Goal: Find contact information: Find contact information

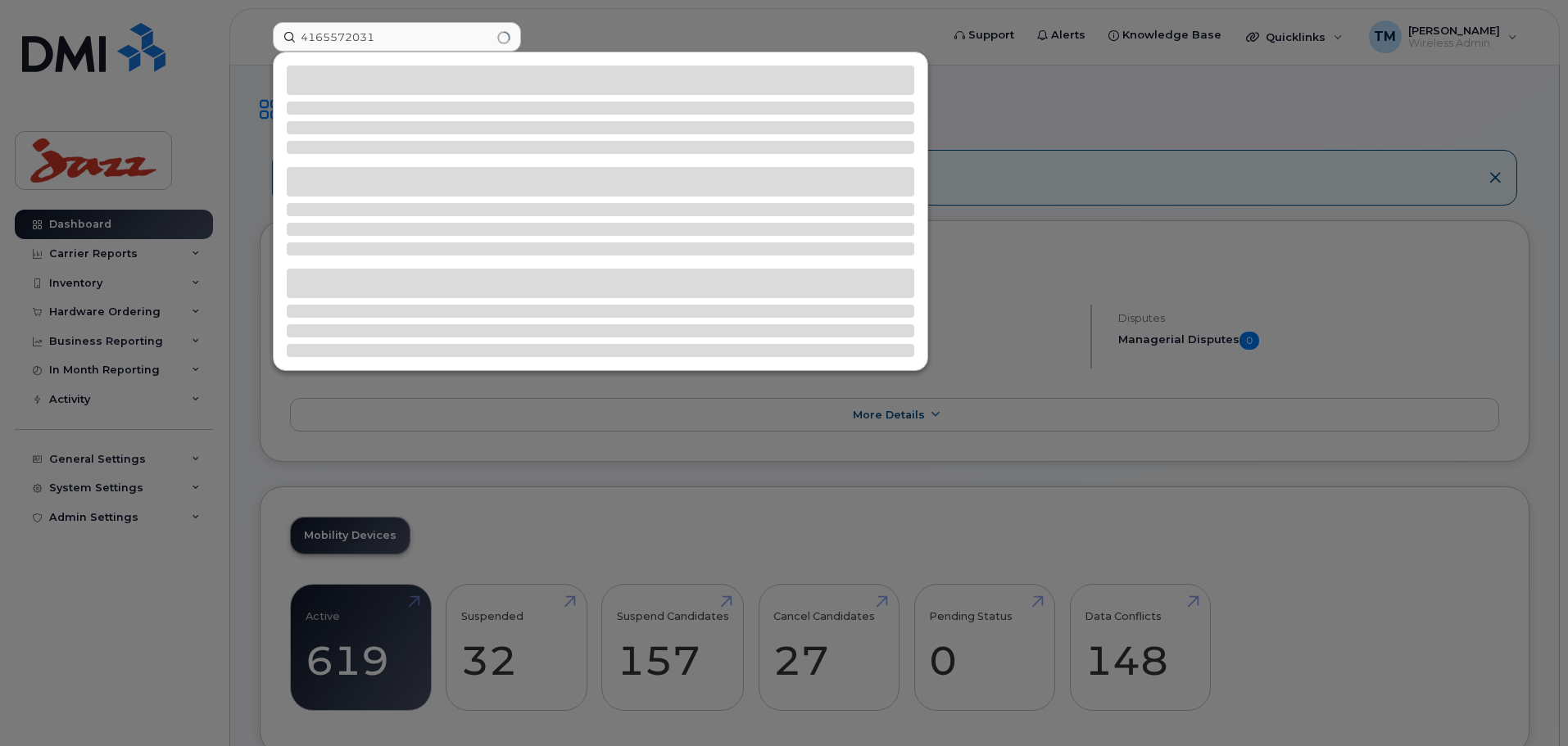
type input "4165572031"
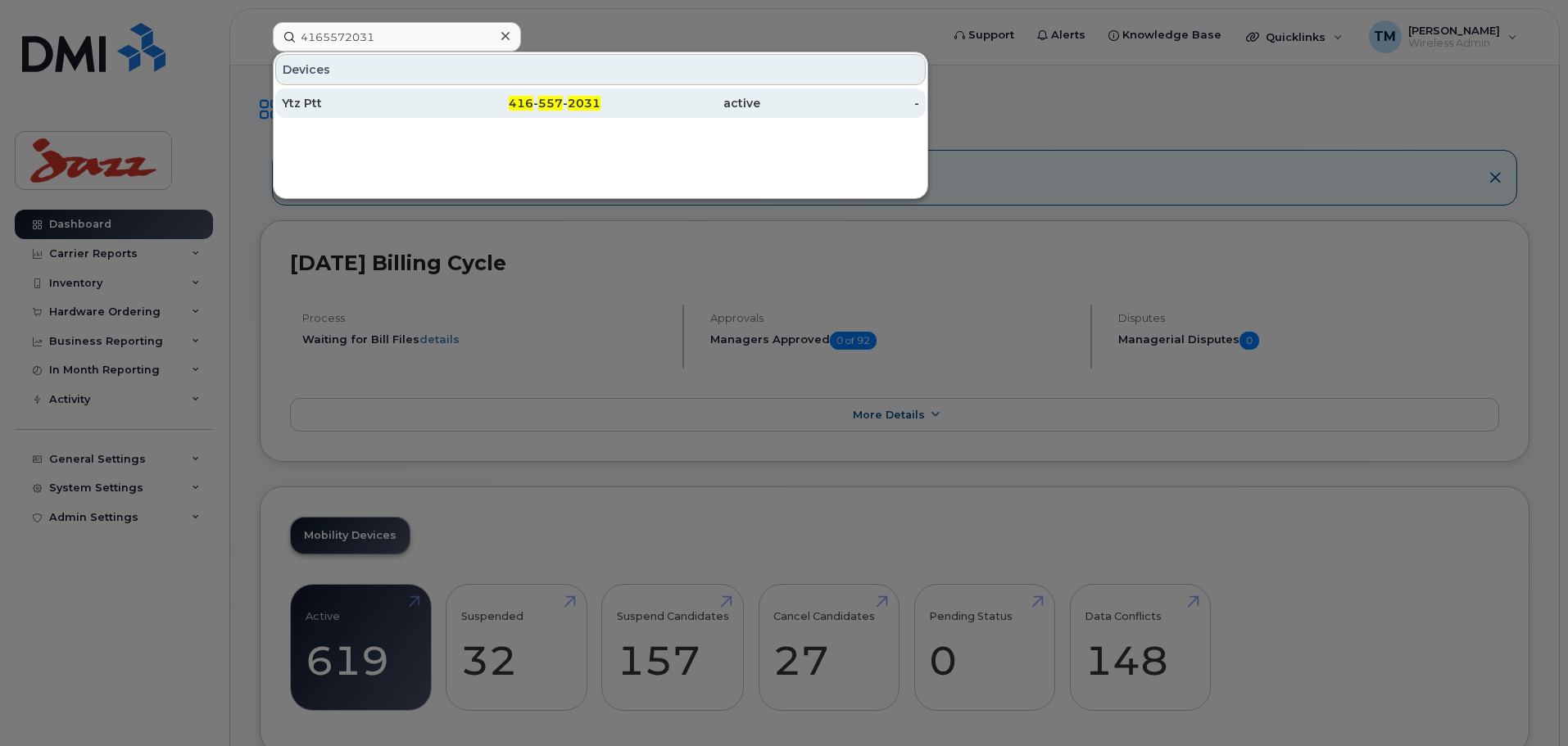
click at [441, 95] on div "Ytz Ptt" at bounding box center [521, 103] width 160 height 29
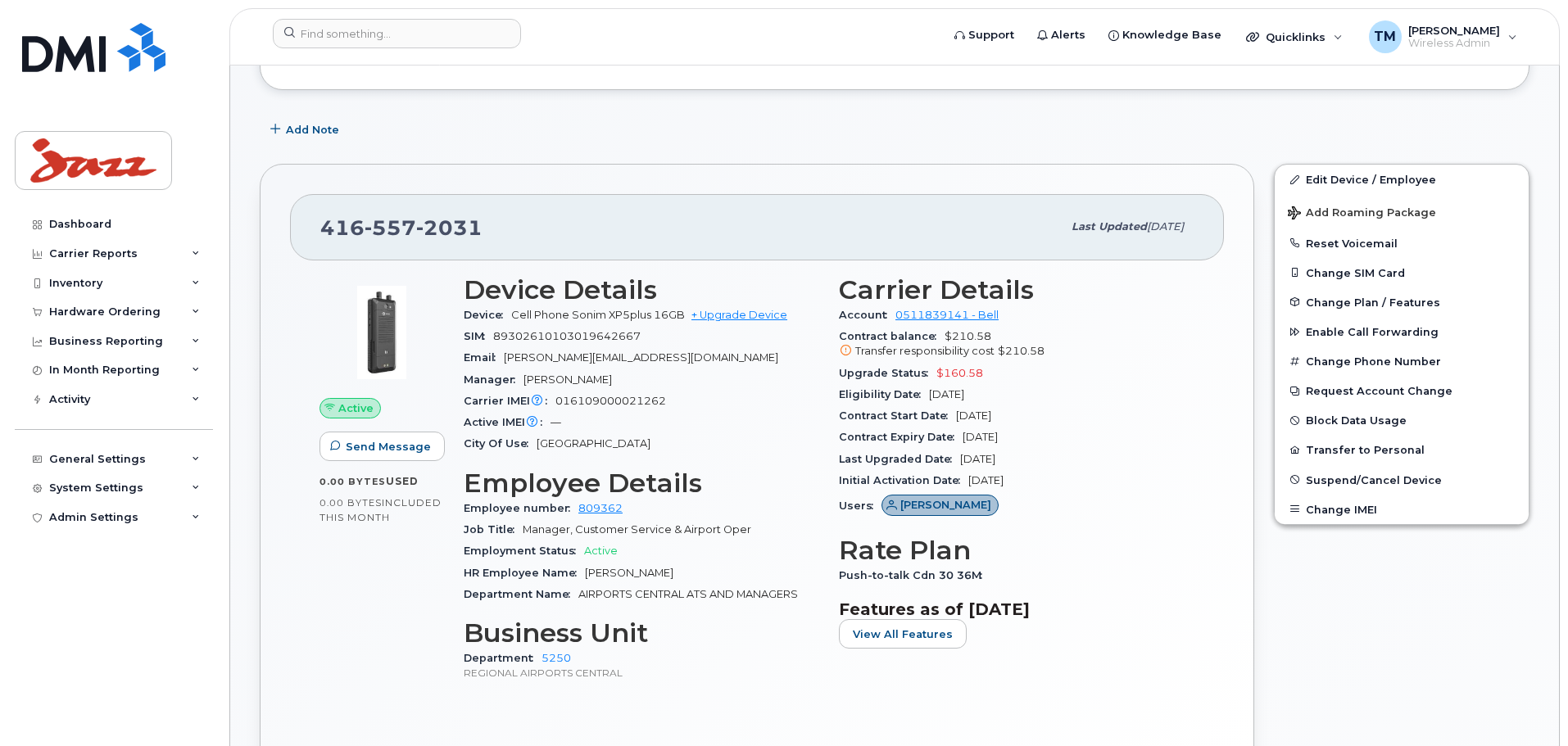
scroll to position [409, 0]
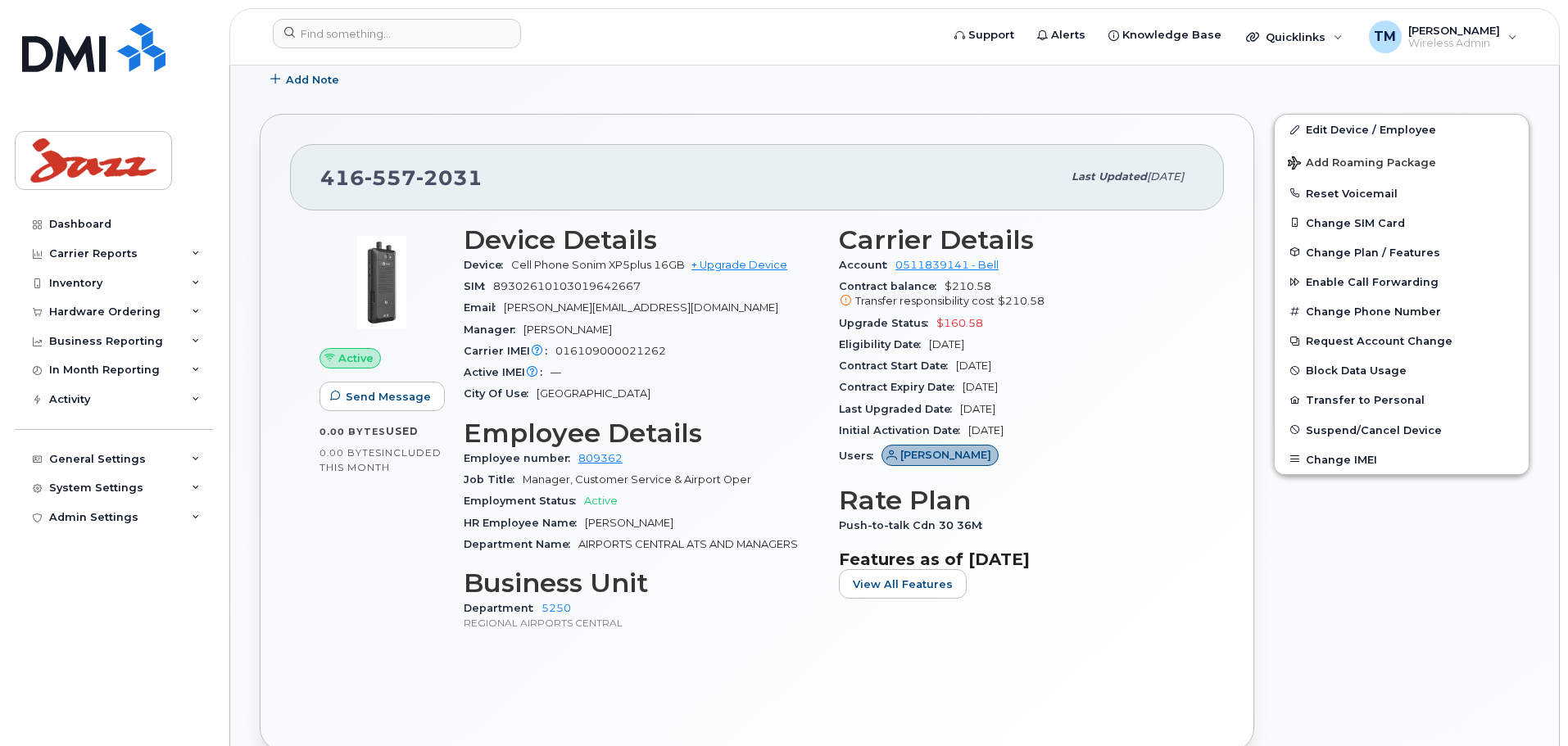
drag, startPoint x: 704, startPoint y: 523, endPoint x: 583, endPoint y: 526, distance: 121.0
click at [583, 526] on div "HR Employee Name [PERSON_NAME]" at bounding box center [641, 523] width 356 height 21
copy span "[PERSON_NAME]"
click at [745, 542] on span "AIRPORTS CENTRAL ATS AND MANAGERS" at bounding box center [688, 544] width 220 height 12
drag, startPoint x: 693, startPoint y: 309, endPoint x: 508, endPoint y: 309, distance: 185.0
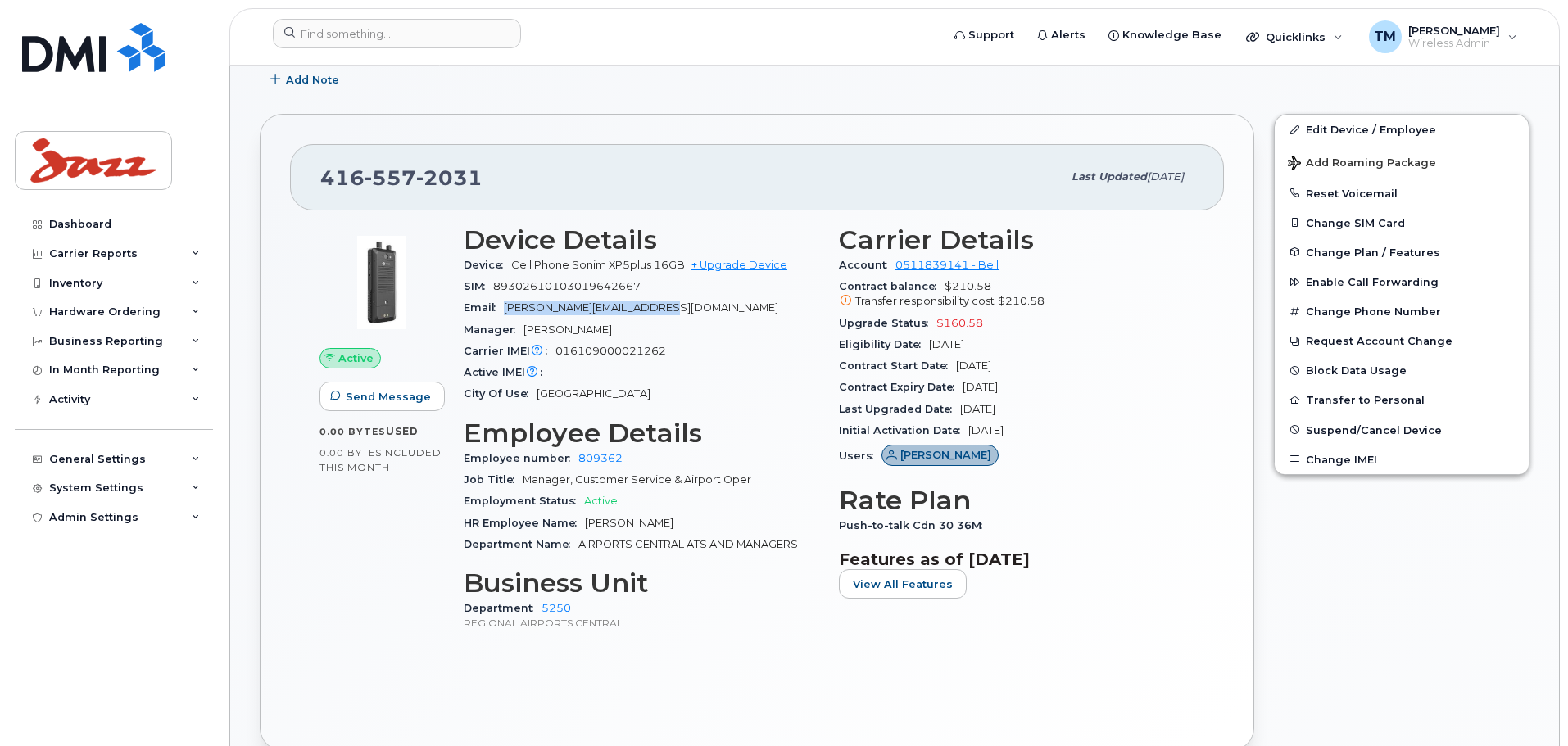
click at [508, 309] on div "Email [PERSON_NAME][EMAIL_ADDRESS][DOMAIN_NAME]" at bounding box center [641, 307] width 356 height 21
copy span "[PERSON_NAME][EMAIL_ADDRESS][DOMAIN_NAME]"
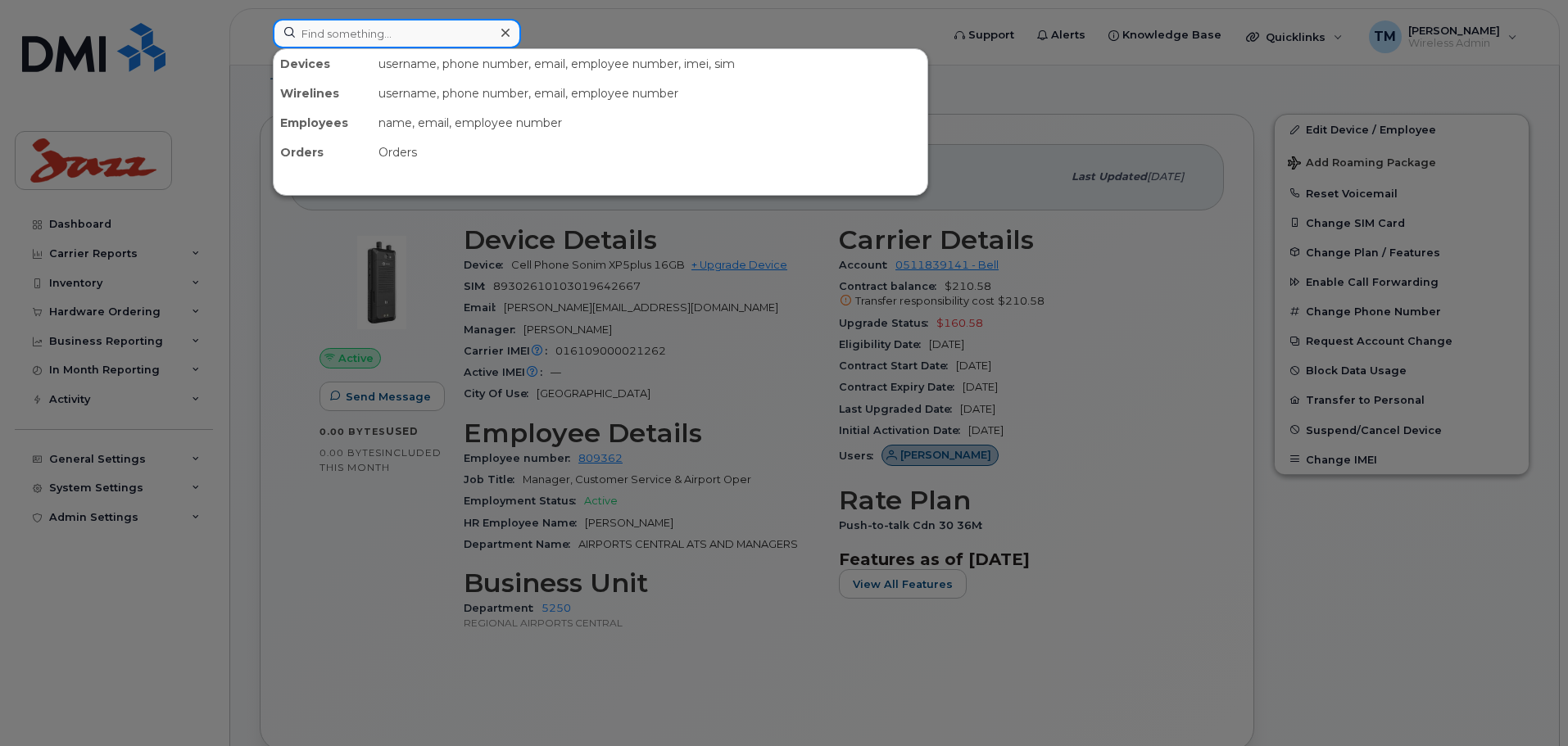
click at [450, 38] on input at bounding box center [397, 34] width 248 height 29
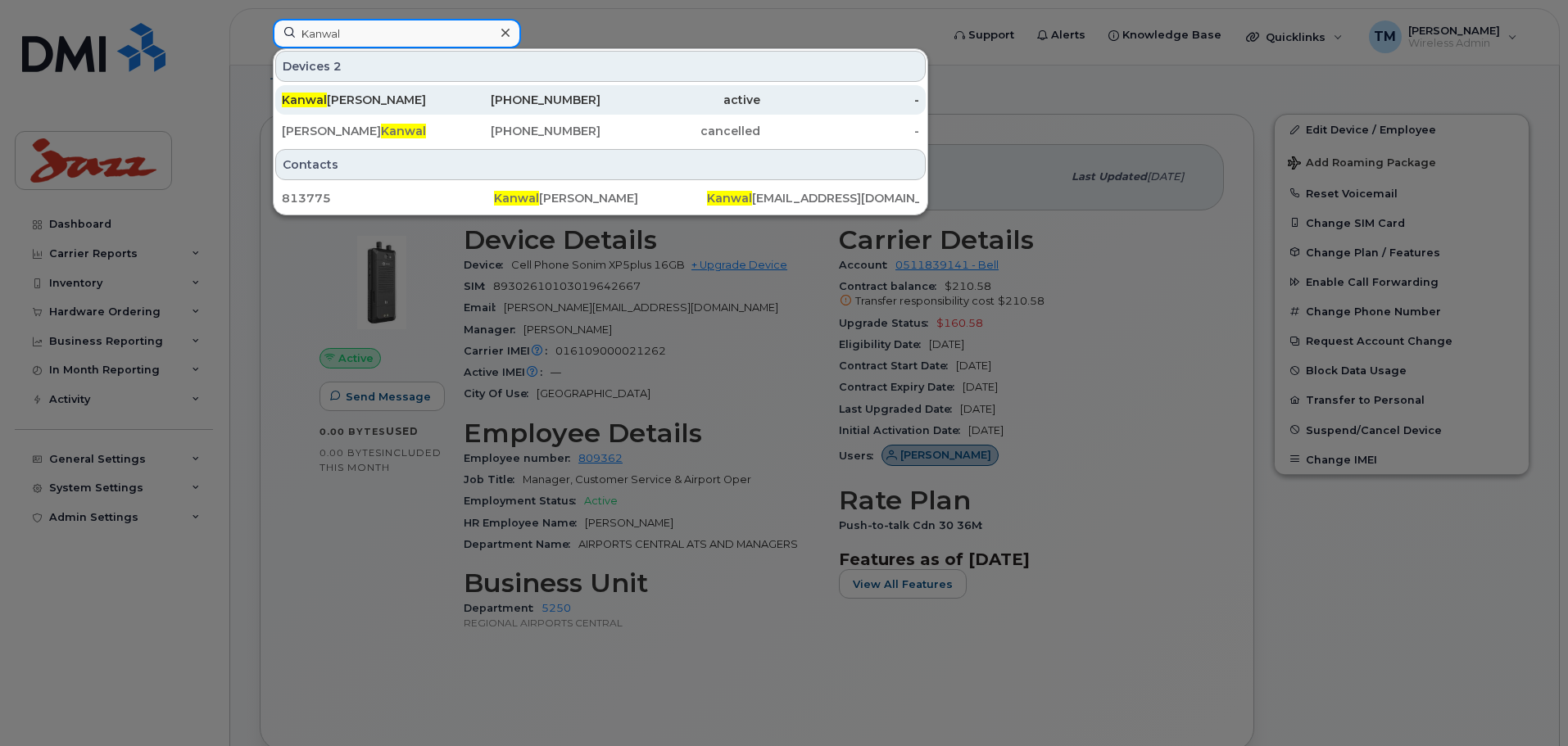
type input "Kanwal"
click at [409, 102] on div "[PERSON_NAME] [PERSON_NAME]" at bounding box center [361, 100] width 160 height 16
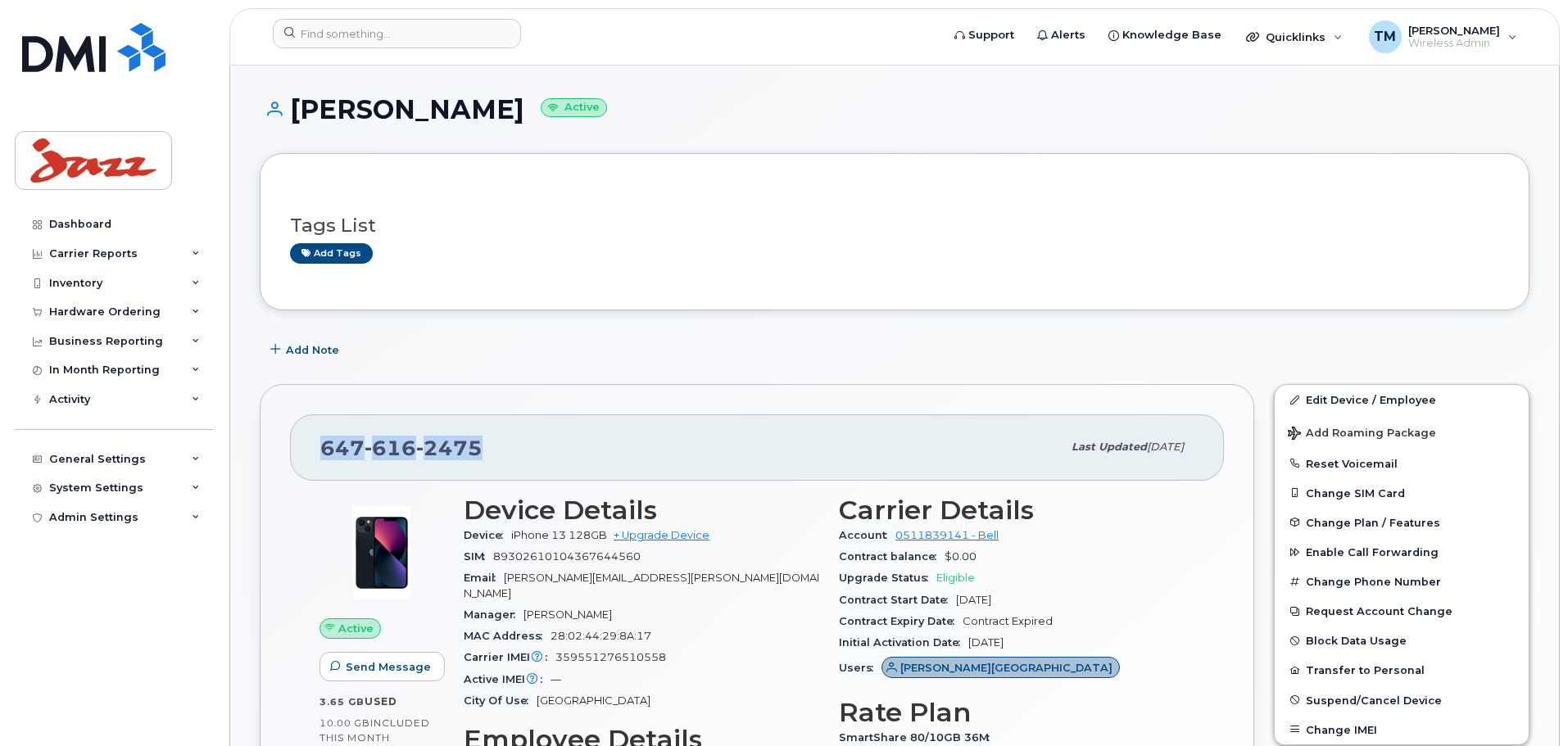
drag, startPoint x: 496, startPoint y: 454, endPoint x: 311, endPoint y: 454, distance: 185.0
click at [311, 454] on div "647 616 2475 Last updated May 13, 2025" at bounding box center [757, 447] width 934 height 66
copy span "647 616 2475"
